Goal: Task Accomplishment & Management: Manage account settings

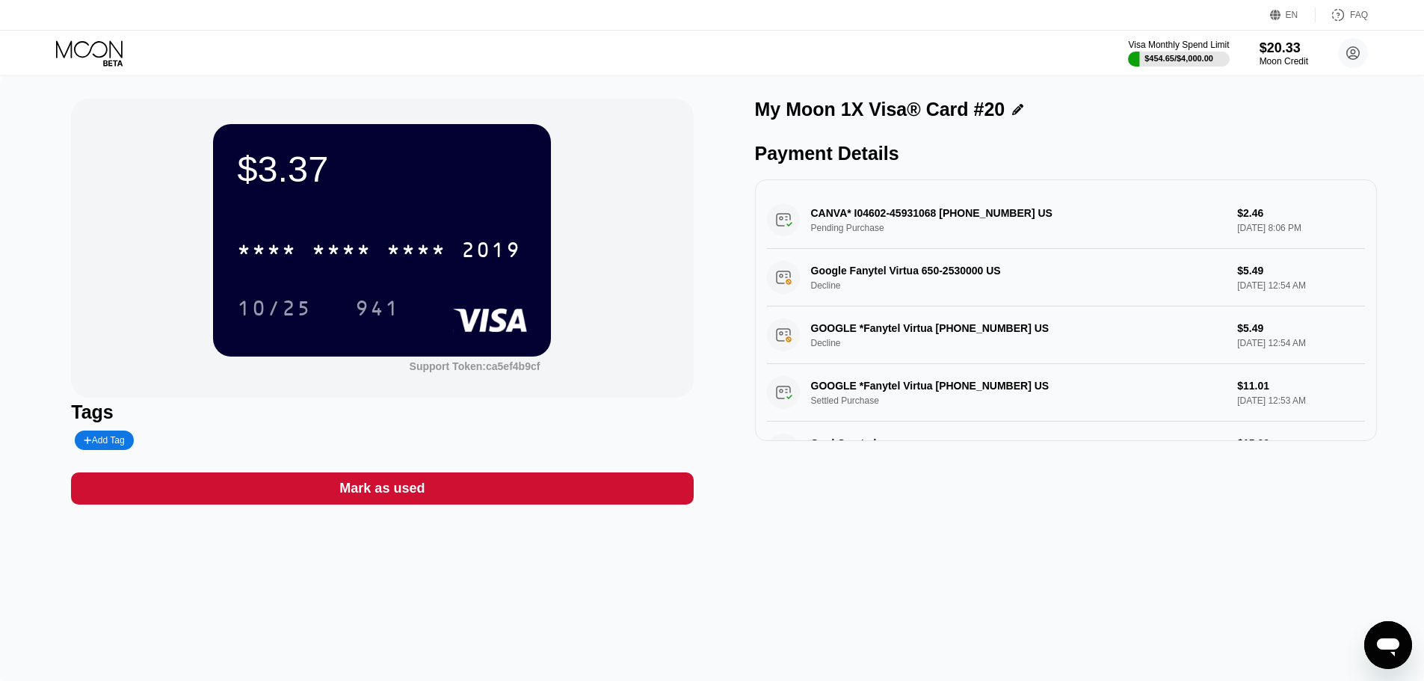
click at [97, 46] on icon at bounding box center [91, 53] width 70 height 26
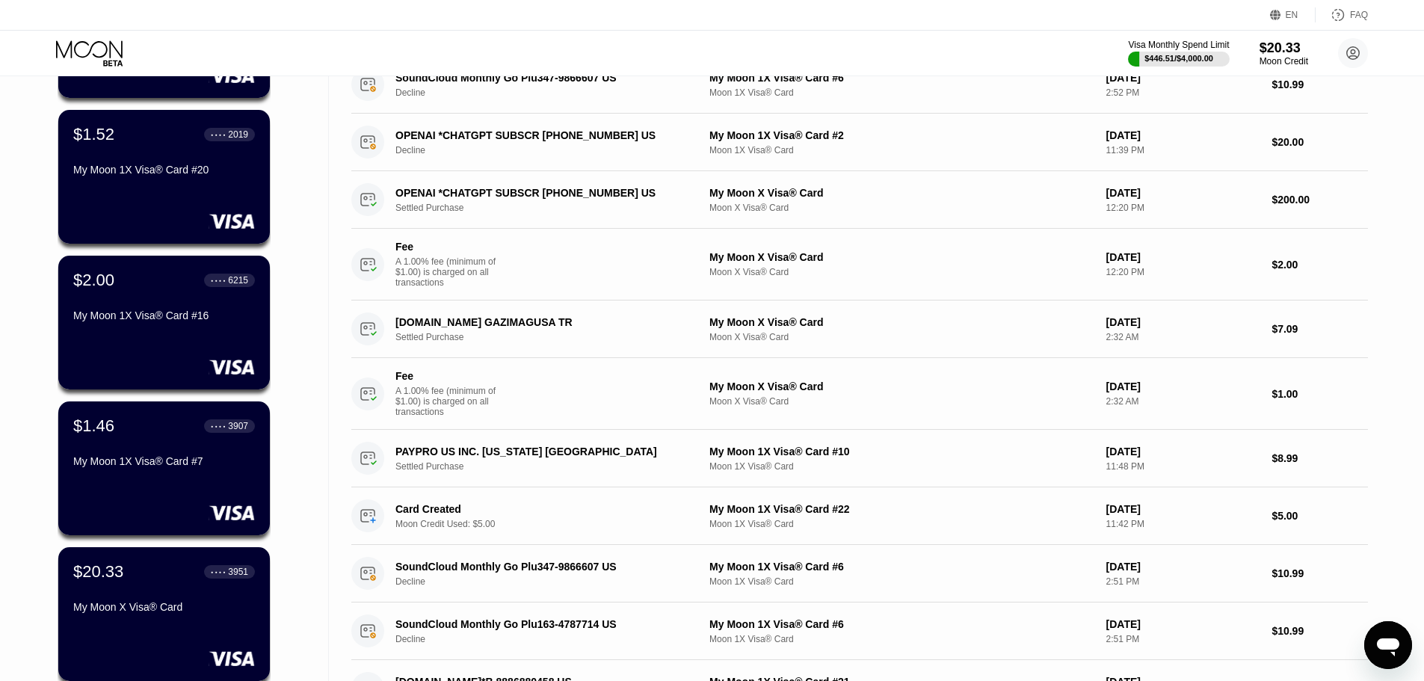
scroll to position [299, 0]
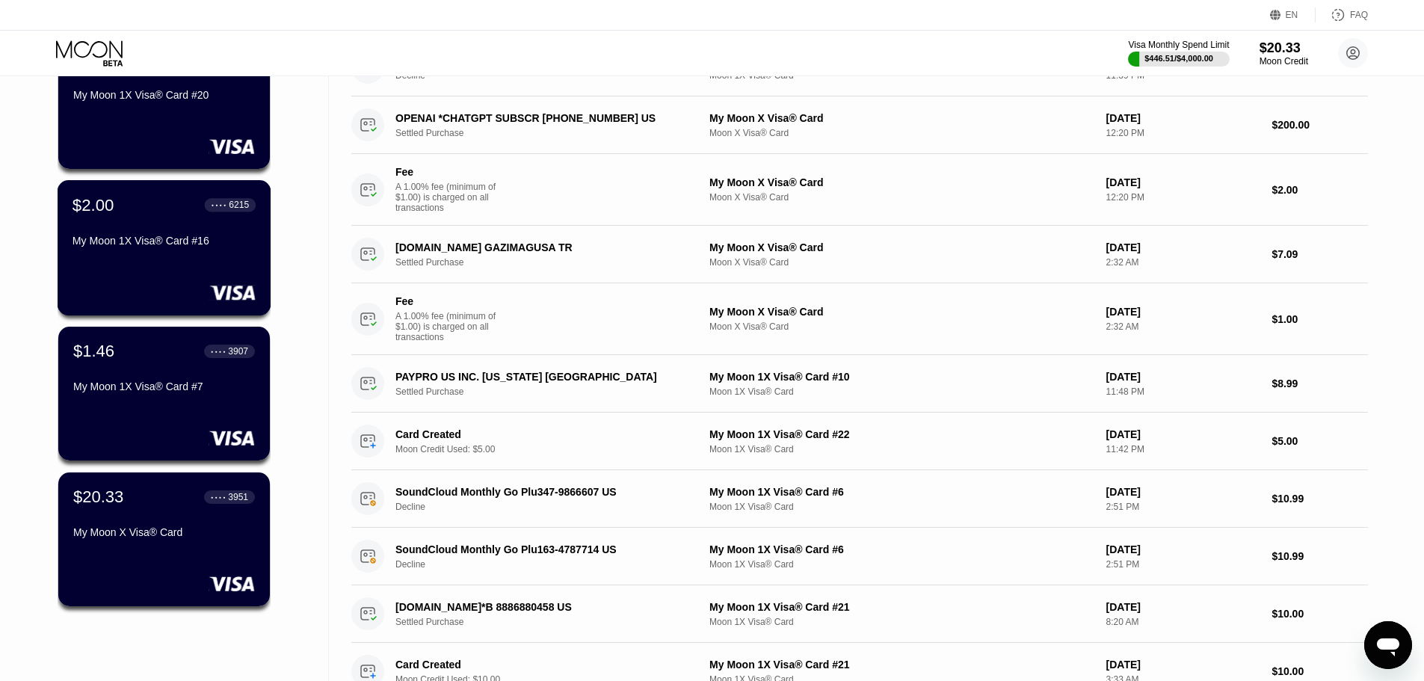
click at [185, 247] on div "My Moon 1X Visa® Card #16" at bounding box center [164, 241] width 183 height 12
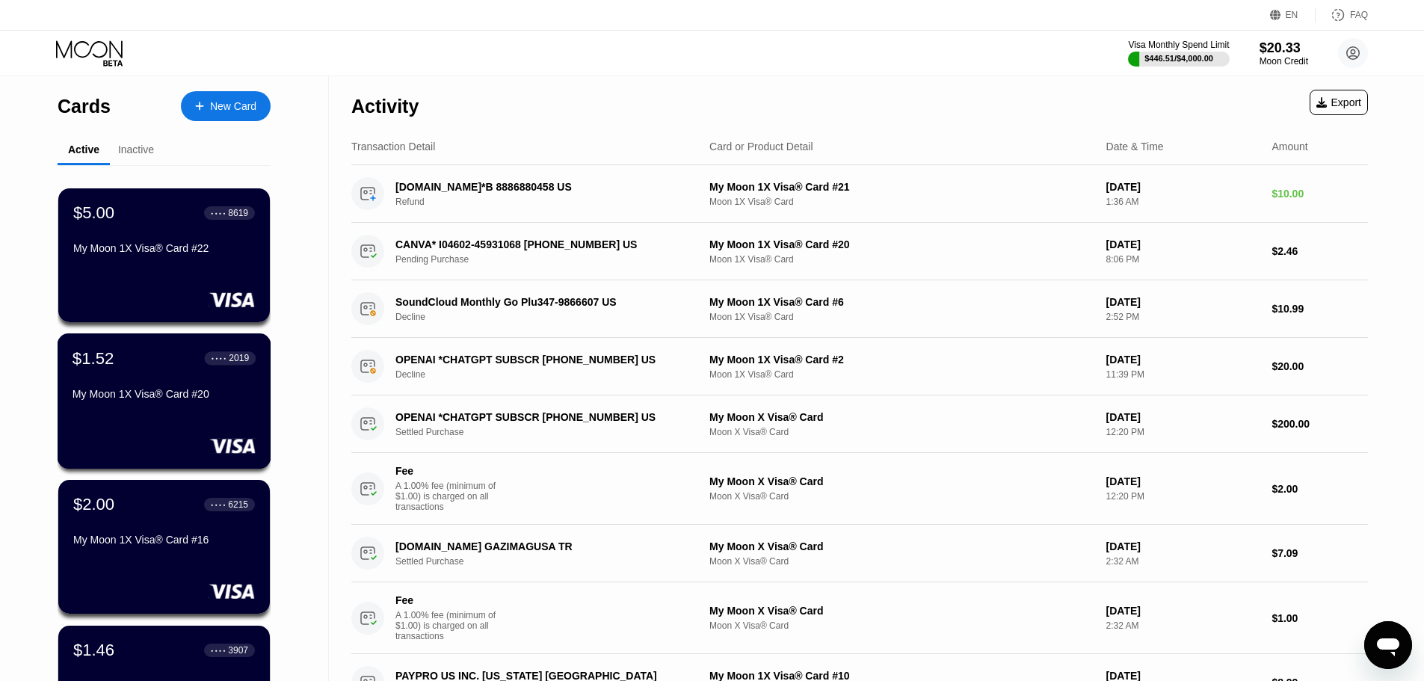
click at [221, 400] on div "My Moon 1X Visa® Card #20" at bounding box center [164, 394] width 183 height 12
